Goal: Task Accomplishment & Management: Complete application form

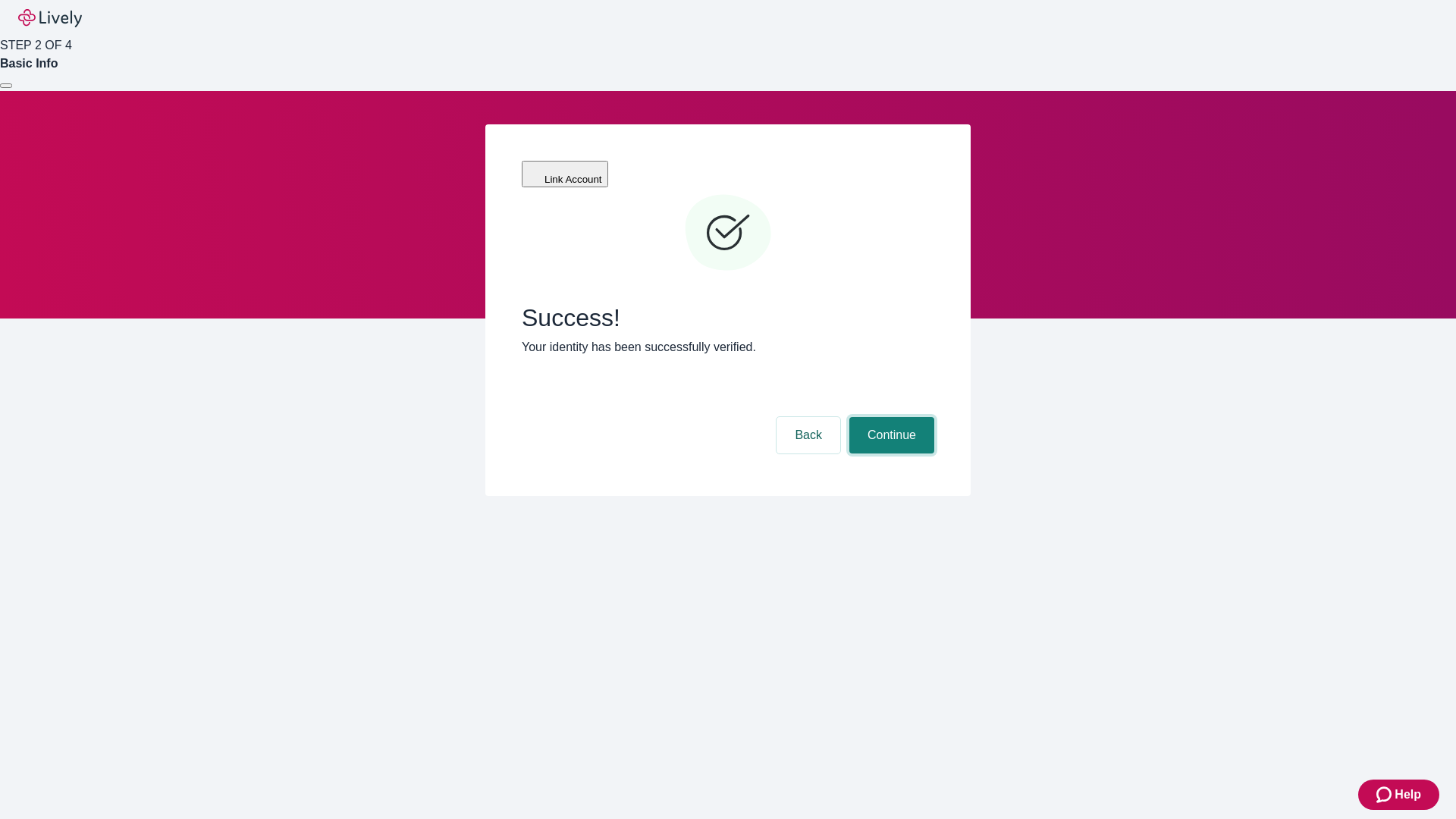
click at [890, 417] on button "Continue" at bounding box center [891, 435] width 85 height 37
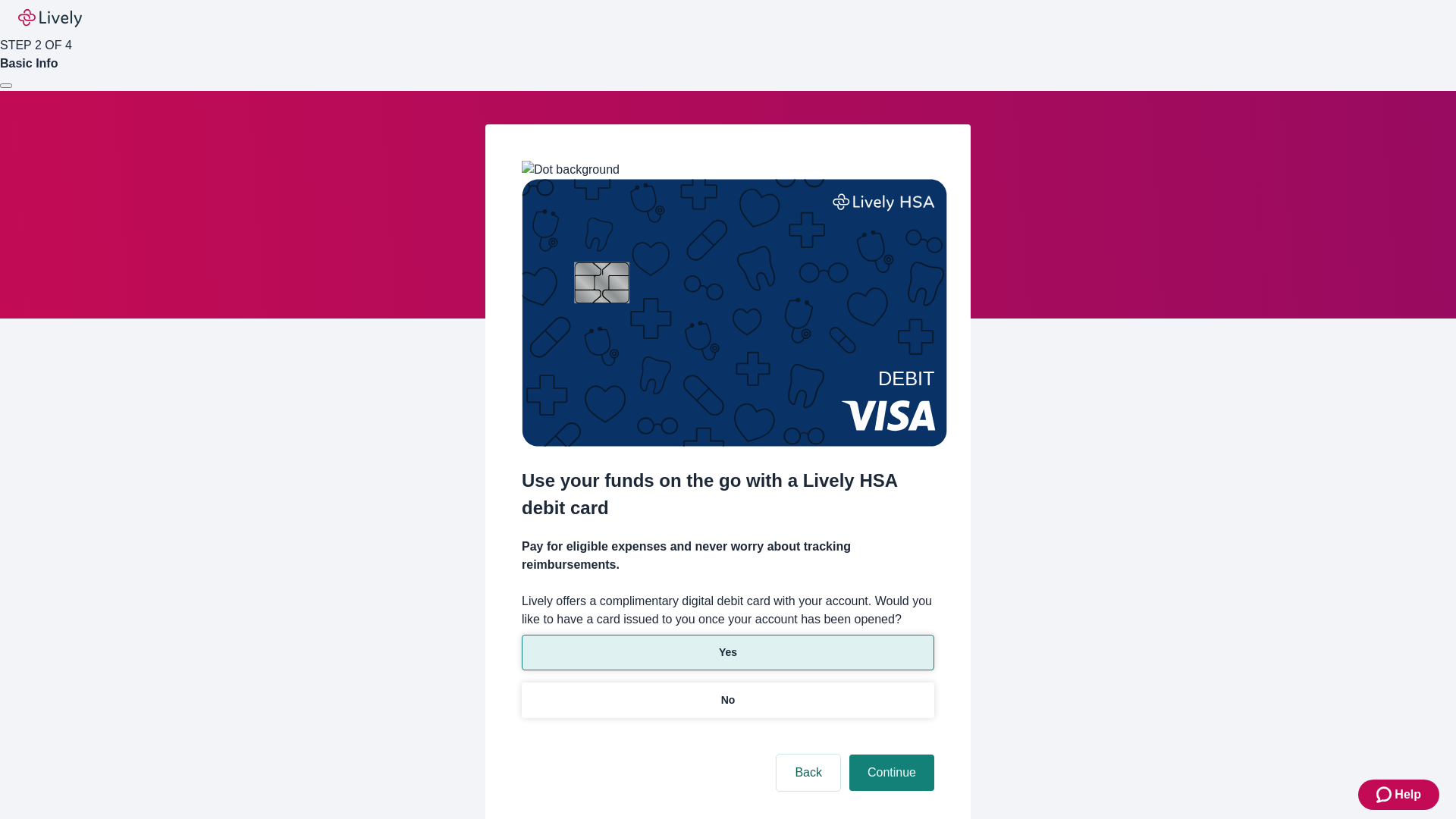
click at [727, 644] on p "Yes" at bounding box center [728, 652] width 18 height 16
click at [890, 754] on button "Continue" at bounding box center [891, 772] width 85 height 37
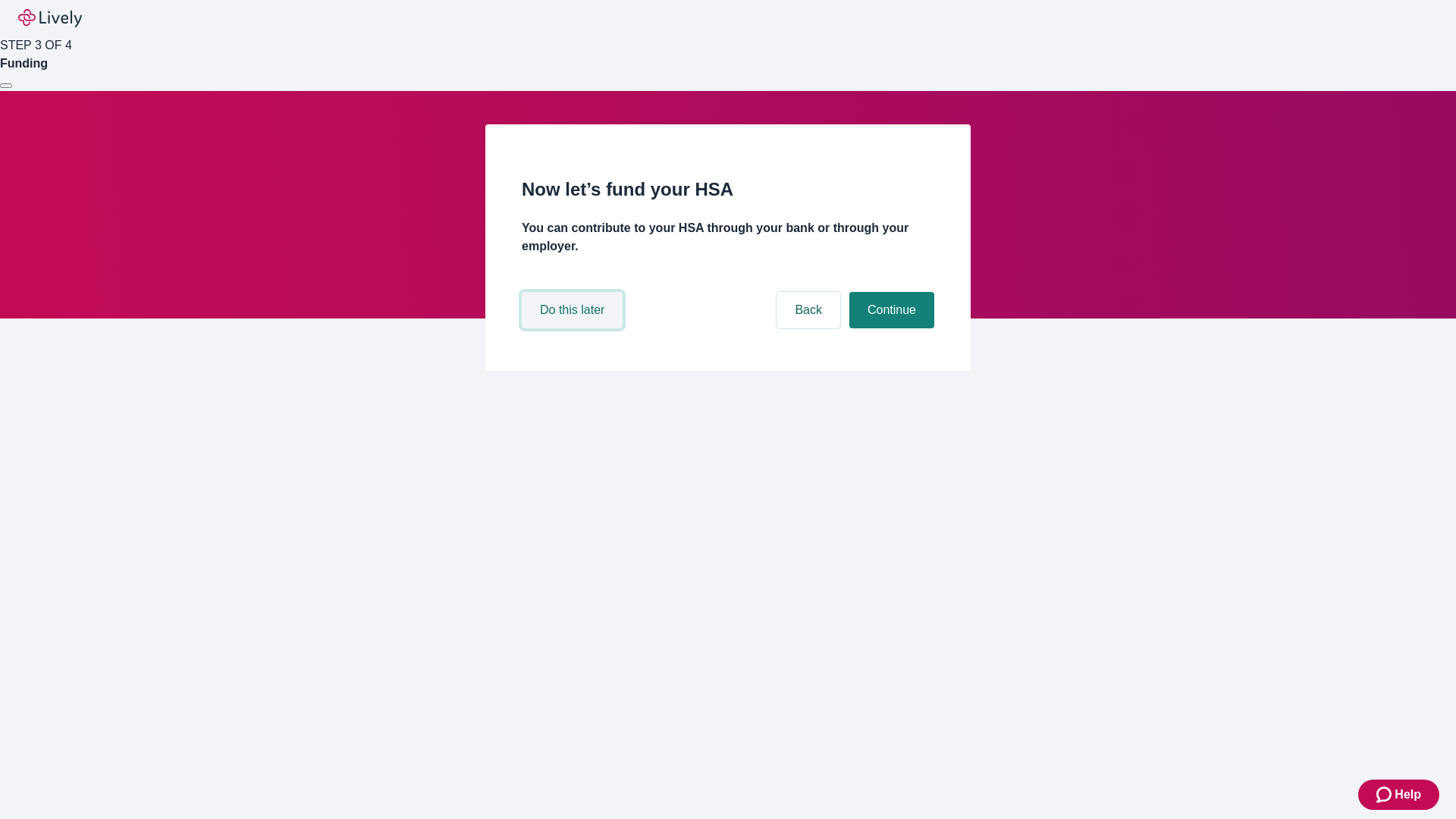
click at [574, 328] on button "Do this later" at bounding box center [572, 310] width 100 height 37
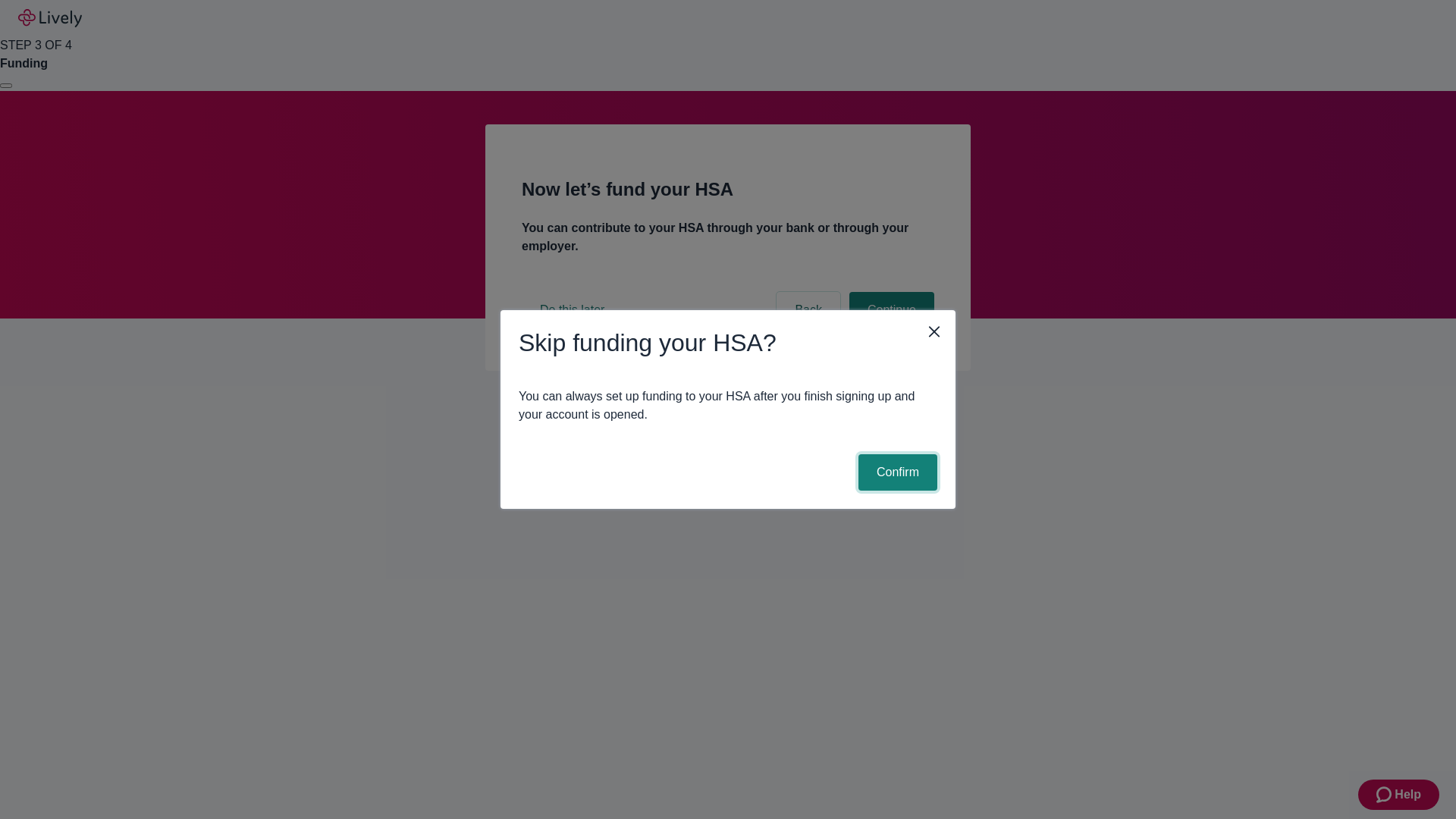
click at [895, 472] on button "Confirm" at bounding box center [897, 472] width 79 height 37
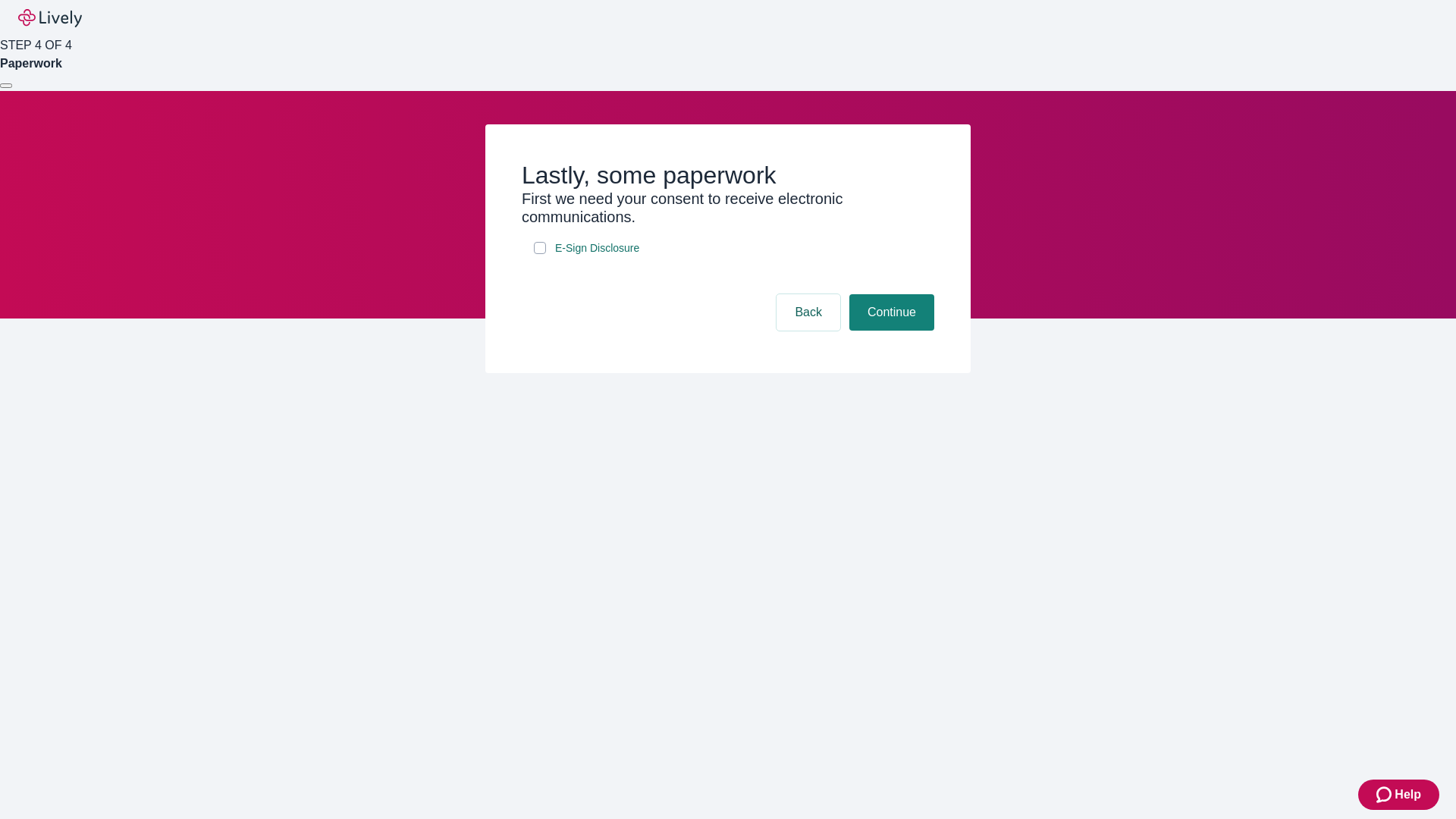
click at [540, 254] on input "E-Sign Disclosure" at bounding box center [540, 248] width 12 height 12
checkbox input "true"
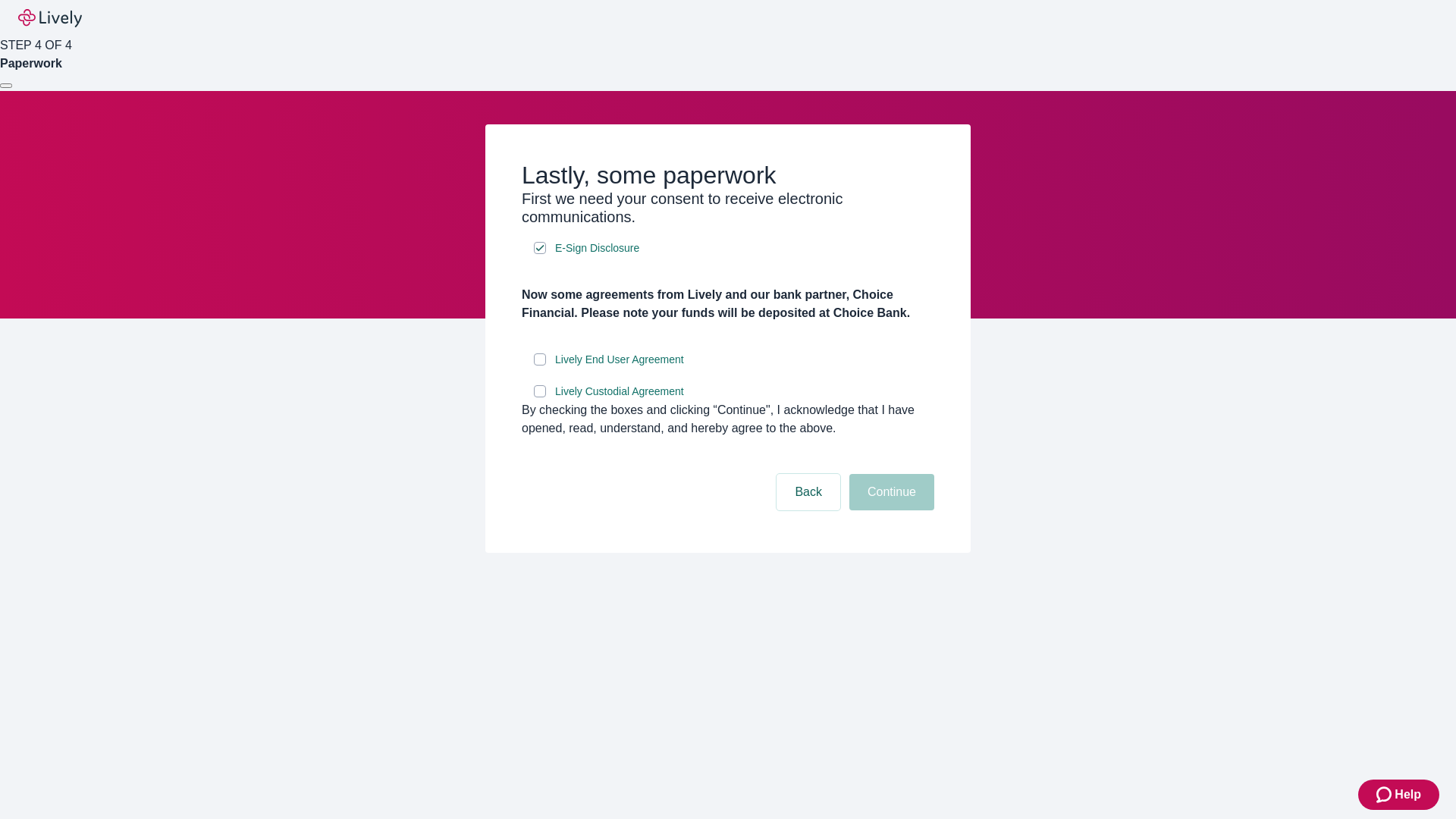
click at [540, 365] on input "Lively End User Agreement" at bounding box center [540, 360] width 12 height 12
checkbox input "true"
click at [540, 397] on input "Lively Custodial Agreement" at bounding box center [540, 391] width 12 height 12
checkbox input "true"
click at [890, 510] on button "Continue" at bounding box center [891, 492] width 85 height 37
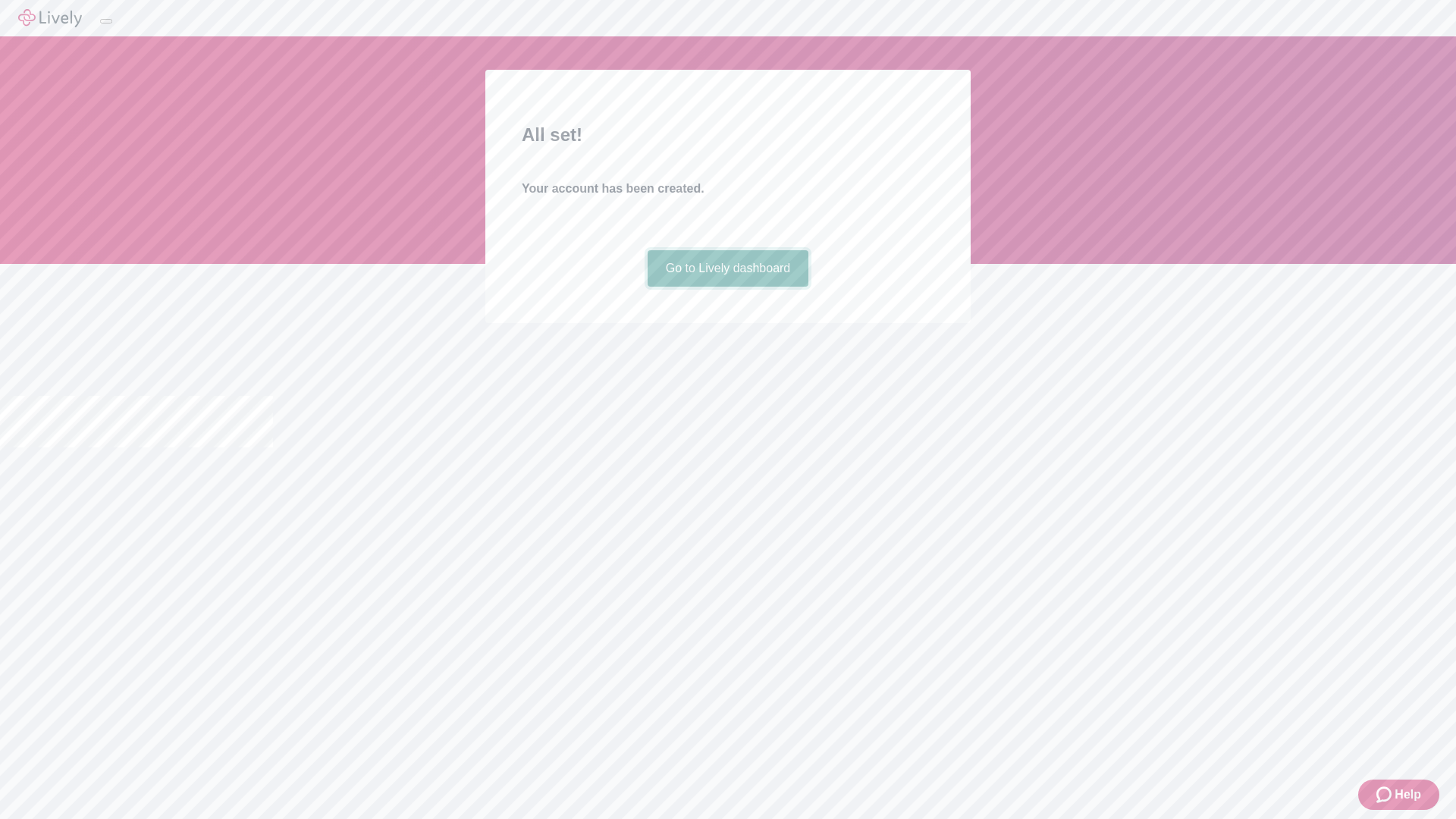
click at [727, 287] on link "Go to Lively dashboard" at bounding box center [728, 268] width 161 height 37
